Goal: Obtain resource: Download file/media

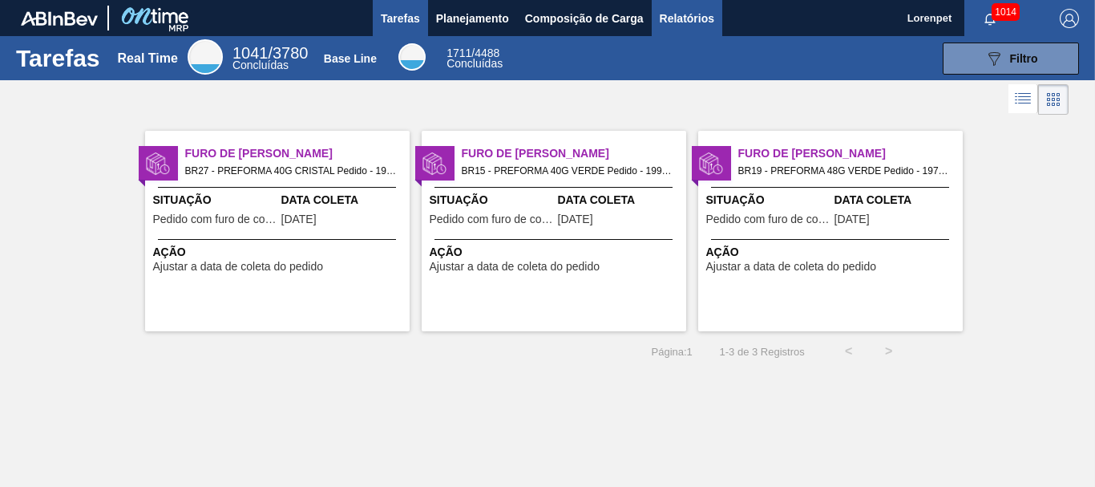
click at [687, 20] on span "Relatórios" at bounding box center [687, 18] width 55 height 19
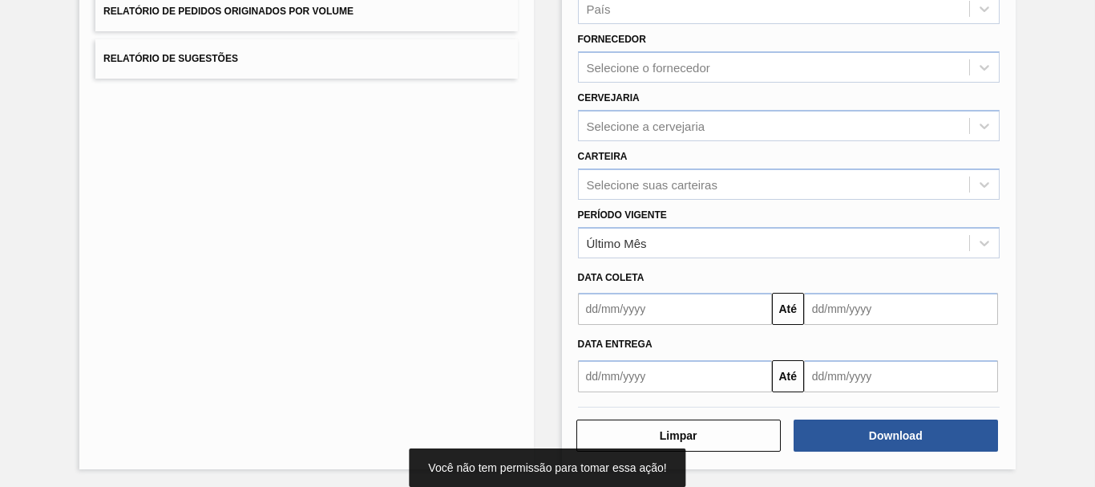
scroll to position [256, 0]
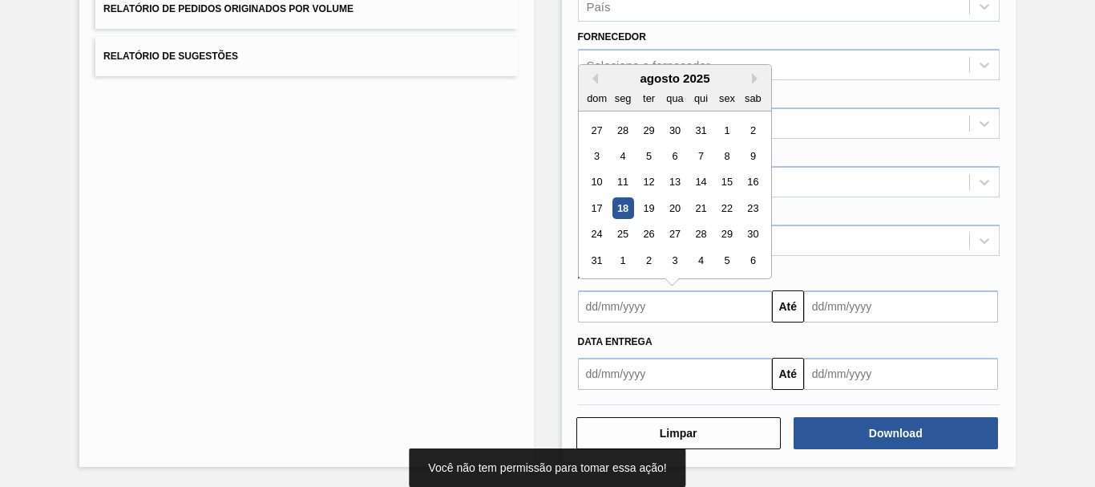
click at [724, 296] on input "text" at bounding box center [675, 306] width 194 height 32
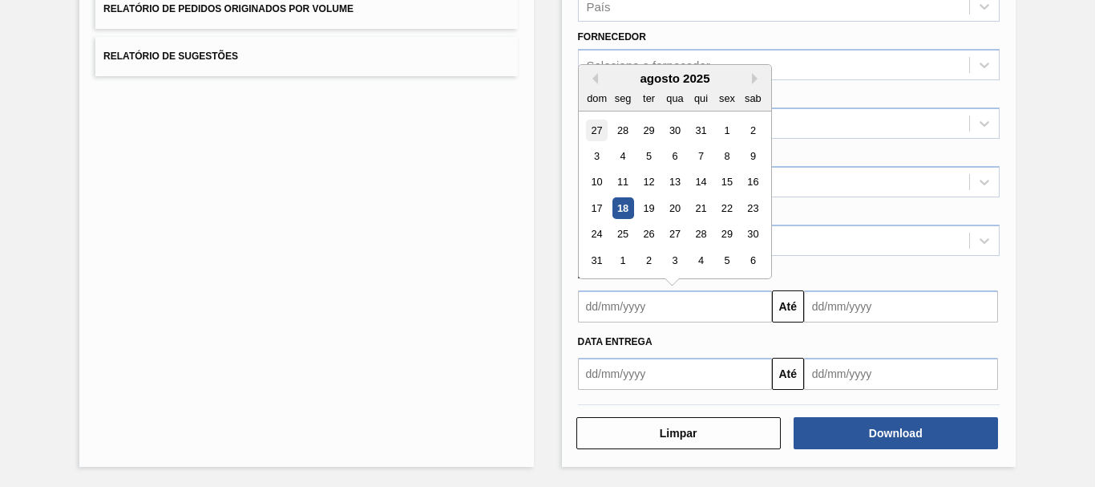
click at [597, 129] on div "27" at bounding box center [597, 130] width 22 height 22
type input "[DATE]"
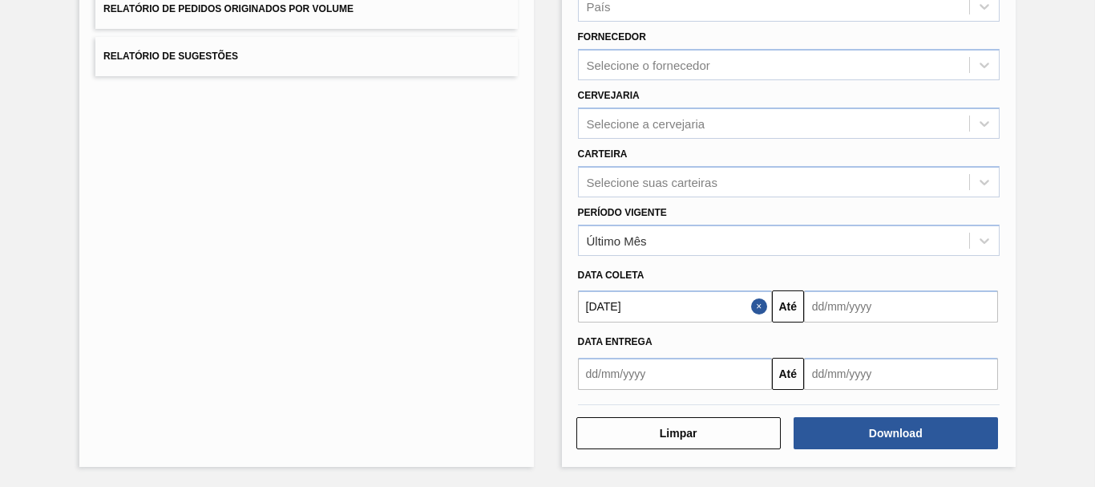
click at [836, 295] on input "text" at bounding box center [901, 306] width 194 height 32
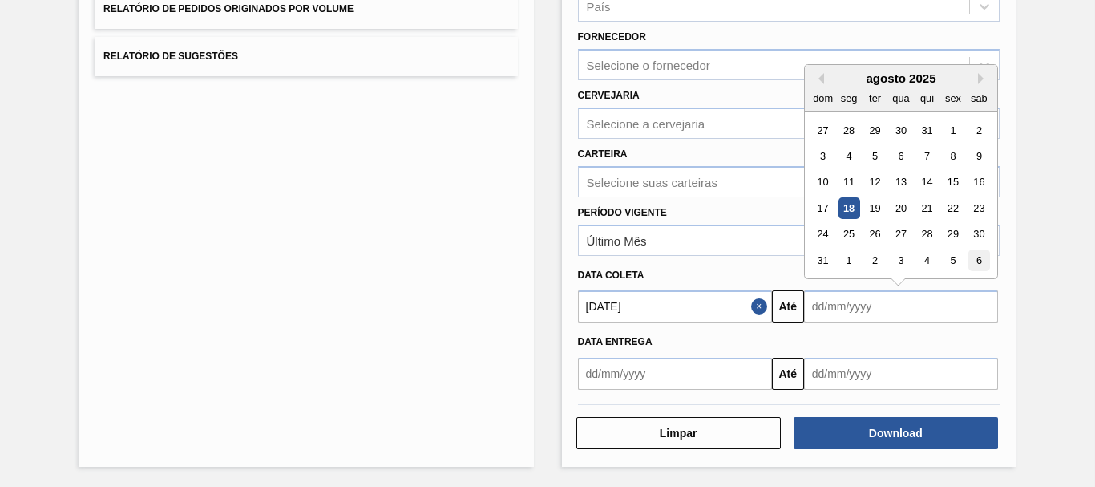
click at [976, 261] on div "6" at bounding box center [979, 260] width 22 height 22
type input "[DATE]"
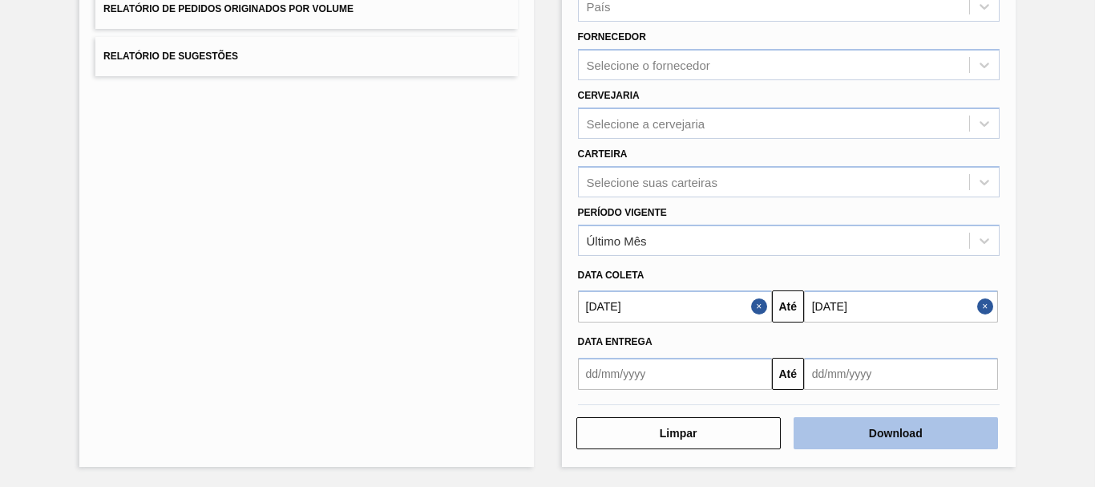
click at [915, 433] on button "Download" at bounding box center [896, 433] width 204 height 32
